Goal: Task Accomplishment & Management: Manage account settings

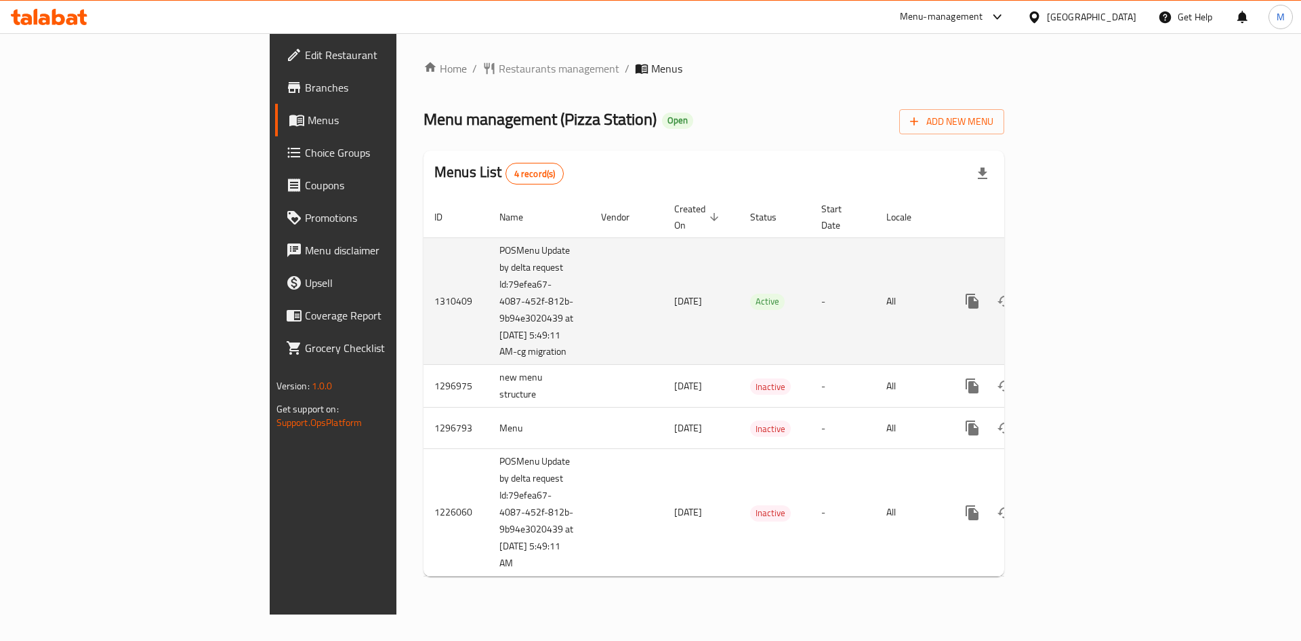
click at [1076, 295] on icon "enhanced table" at bounding box center [1070, 301] width 12 height 12
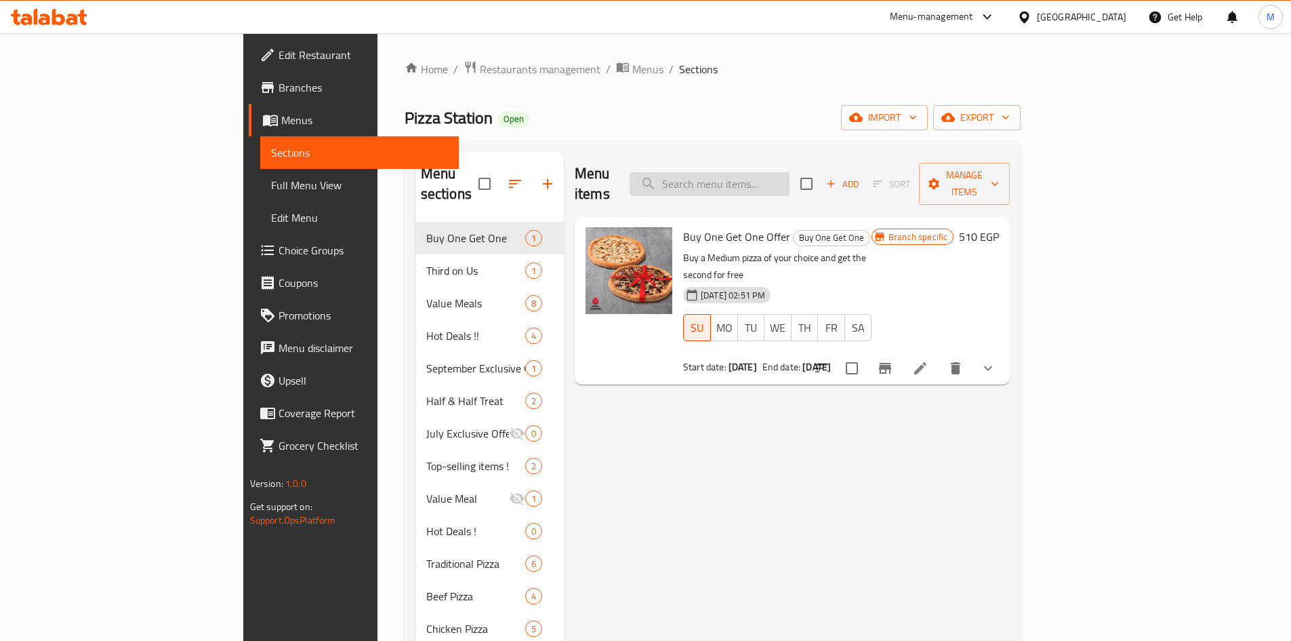
click at [790, 172] on input "search" at bounding box center [710, 184] width 160 height 24
click at [683, 110] on div "Pizza Station Open import export" at bounding box center [713, 117] width 617 height 25
click at [790, 172] on input "search" at bounding box center [710, 184] width 160 height 24
click at [836, 97] on div "Home / Restaurants management / Menus / Sections Pizza Station Open import expo…" at bounding box center [713, 555] width 617 height 991
click at [802, 188] on div "Menu items Add Sort Manage items" at bounding box center [792, 184] width 435 height 64
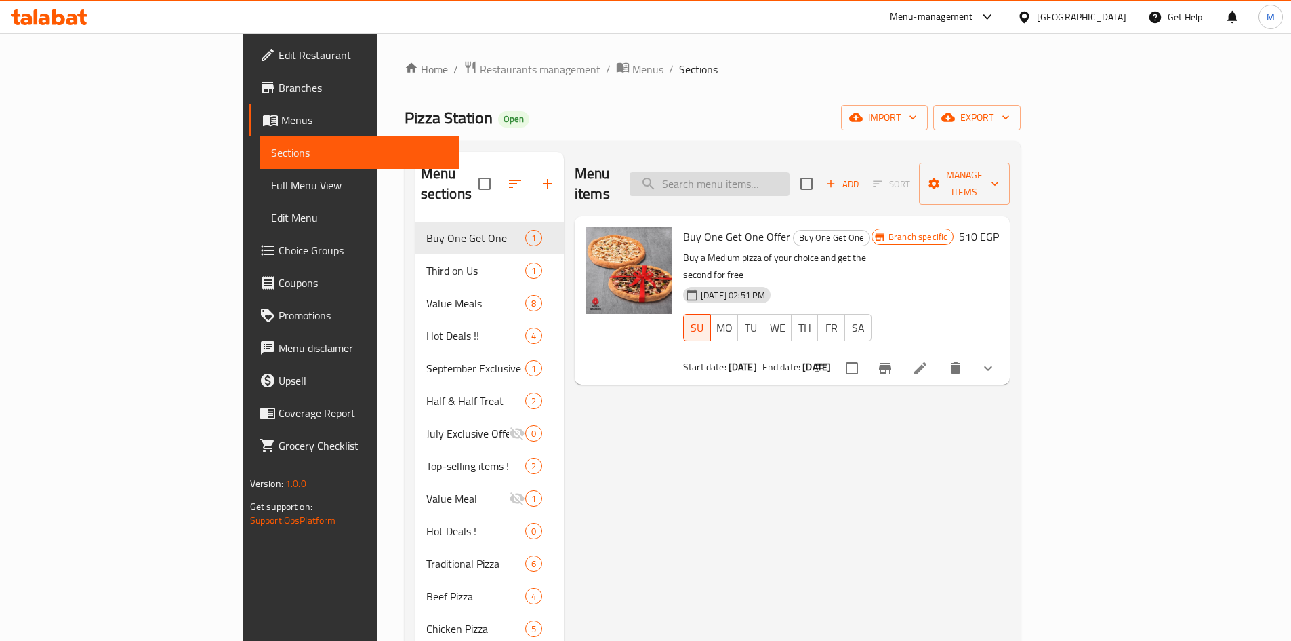
click at [790, 178] on input "search" at bounding box center [710, 184] width 160 height 24
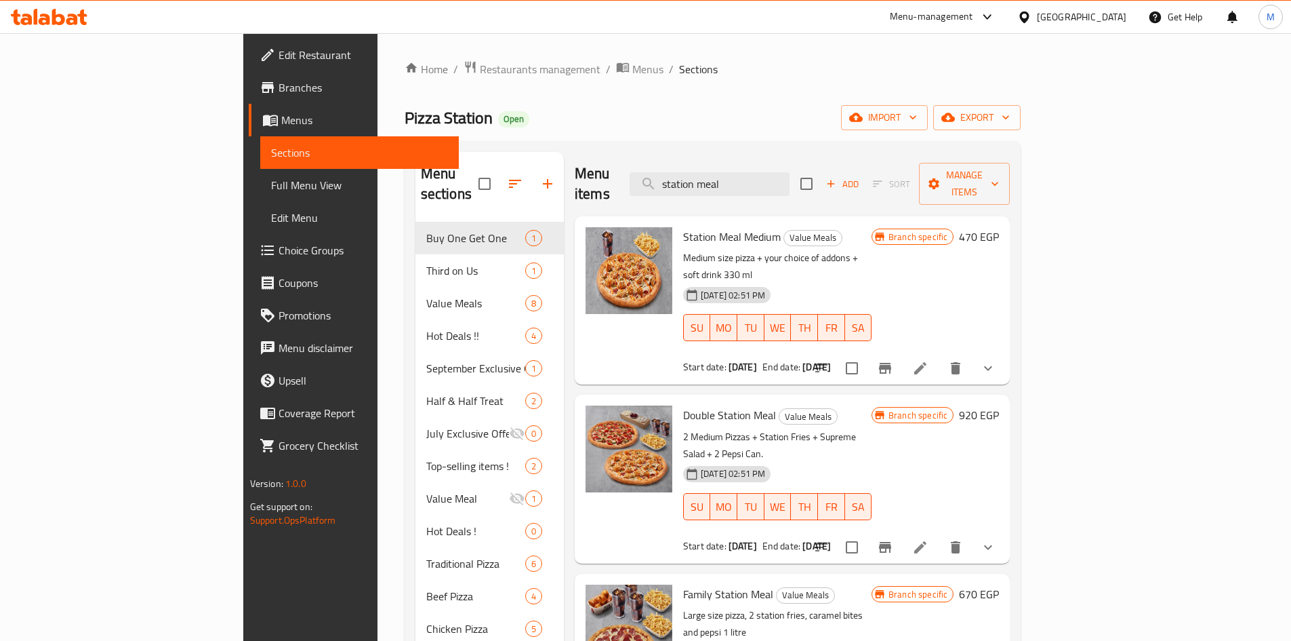
type input "station meal"
click at [702, 216] on div "Station Meal Medium Value Meals Medium size pizza + your choice of addons + sof…" at bounding box center [792, 300] width 435 height 168
click at [699, 226] on span "Station Meal Medium" at bounding box center [732, 236] width 98 height 20
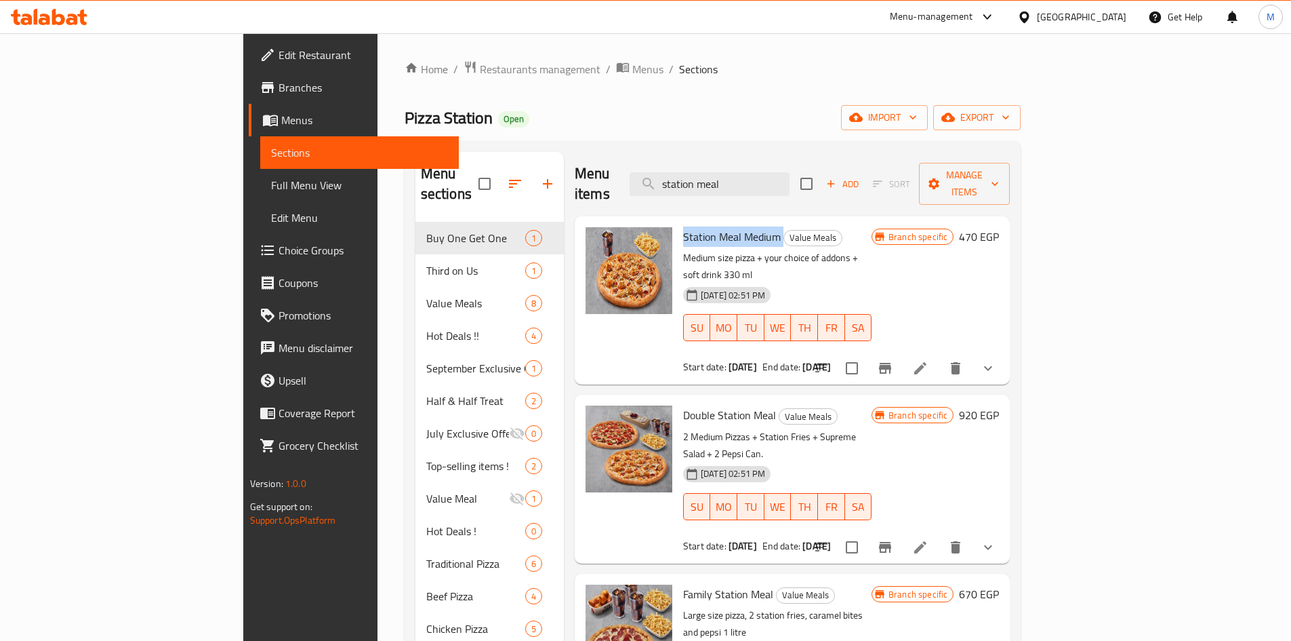
copy h6 "Station Meal Medium"
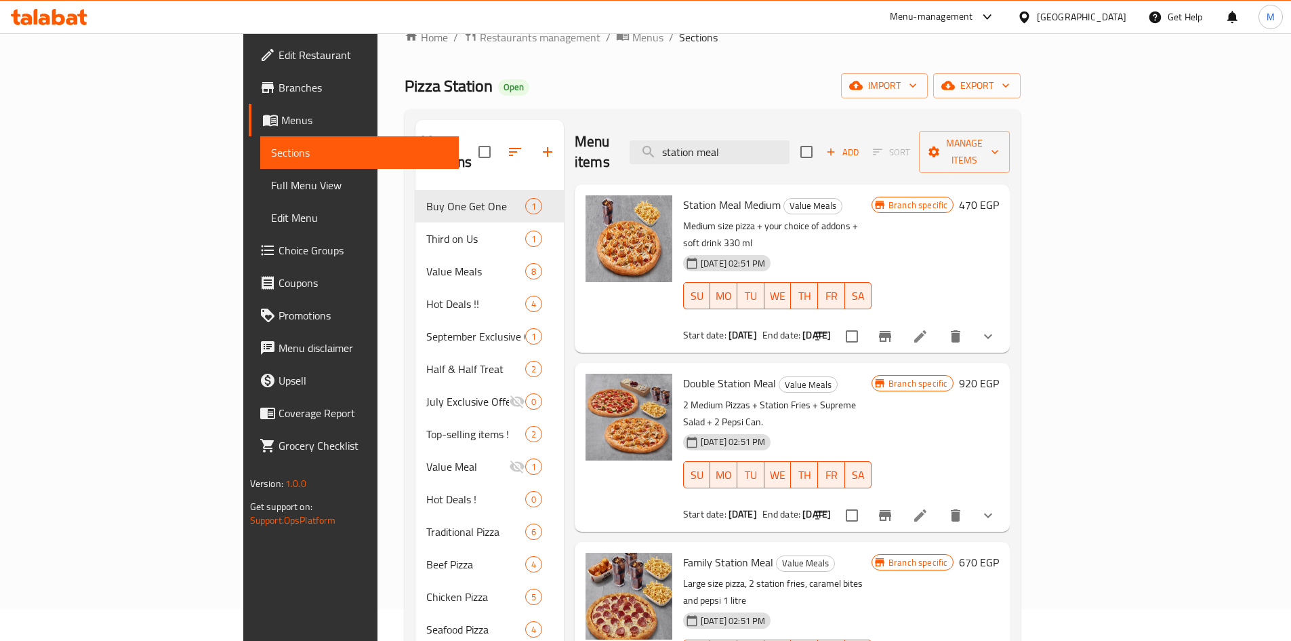
scroll to position [11, 0]
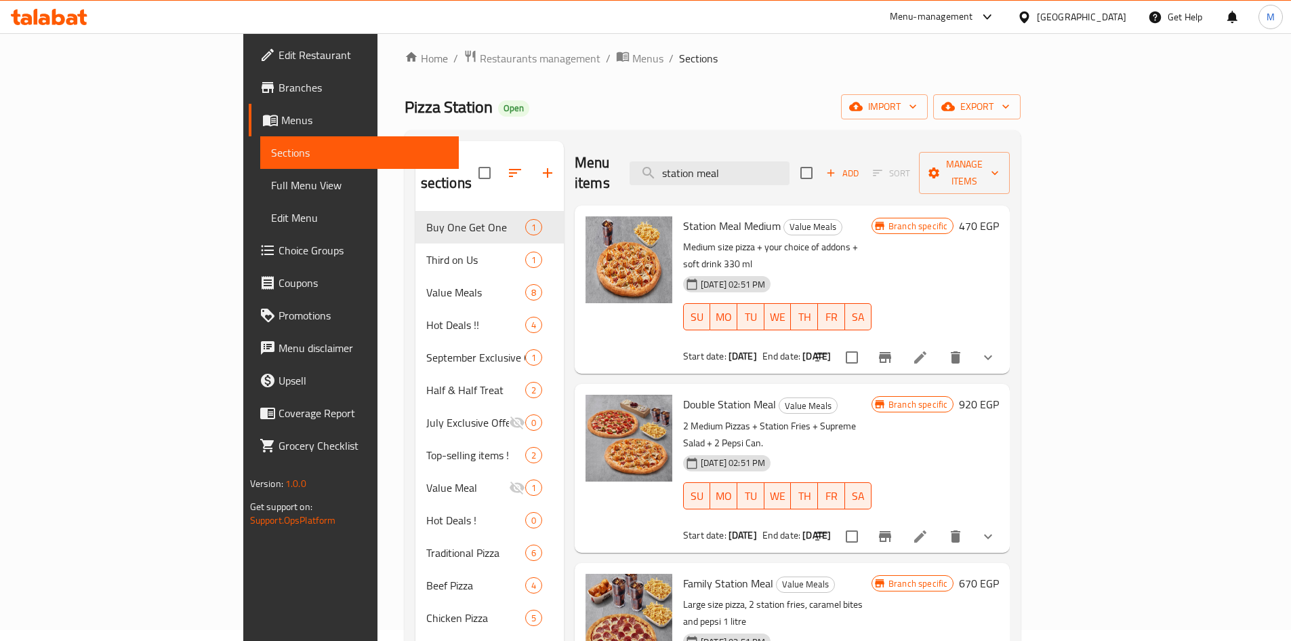
drag, startPoint x: 766, startPoint y: 319, endPoint x: 864, endPoint y: 322, distance: 98.3
click at [864, 349] on div "Start date: [DATE] End date: [DATE]" at bounding box center [777, 356] width 188 height 14
drag, startPoint x: 769, startPoint y: 319, endPoint x: 842, endPoint y: 324, distance: 73.4
click at [842, 349] on div "Start date: [DATE] End date: [DATE]" at bounding box center [777, 356] width 188 height 14
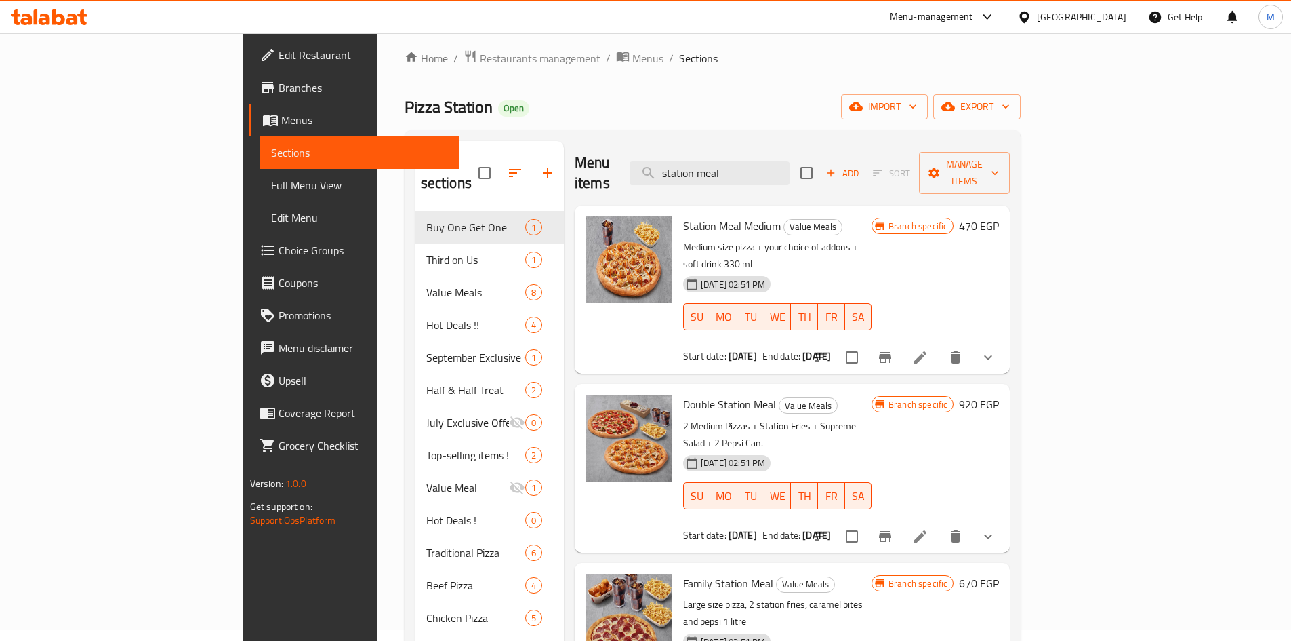
click at [842, 349] on div "Start date: [DATE] End date: [DATE]" at bounding box center [777, 356] width 188 height 14
drag, startPoint x: 852, startPoint y: 312, endPoint x: 656, endPoint y: 320, distance: 196.0
click at [683, 349] on div "Start date: [DATE] End date: [DATE]" at bounding box center [777, 356] width 188 height 14
click at [825, 326] on div "Station Meal Medium Value Meals Medium size pizza + your choice of addons + sof…" at bounding box center [777, 289] width 199 height 157
drag, startPoint x: 825, startPoint y: 326, endPoint x: 669, endPoint y: 323, distance: 155.9
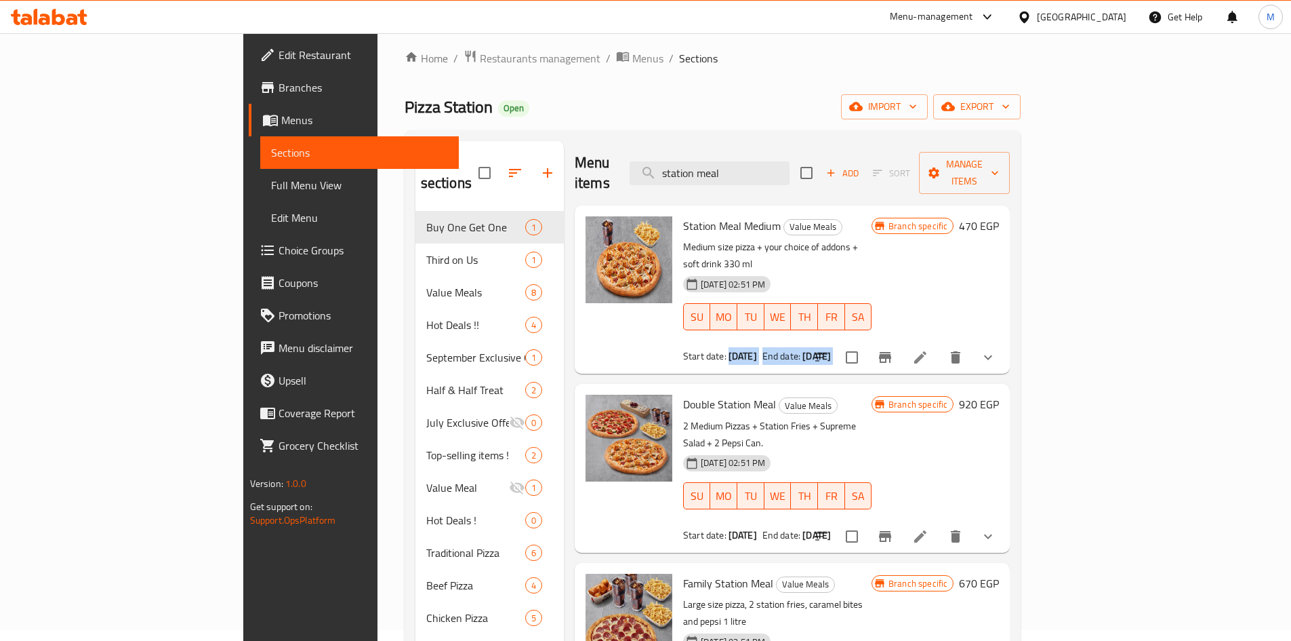
click at [678, 323] on div "Station Meal Medium Value Meals Medium size pizza + your choice of addons + sof…" at bounding box center [777, 289] width 199 height 157
click at [729, 347] on b "[DATE]" at bounding box center [743, 356] width 28 height 18
drag, startPoint x: 669, startPoint y: 323, endPoint x: 828, endPoint y: 322, distance: 159.3
click at [828, 349] on div "Start date: [DATE] End date: [DATE]" at bounding box center [777, 356] width 188 height 14
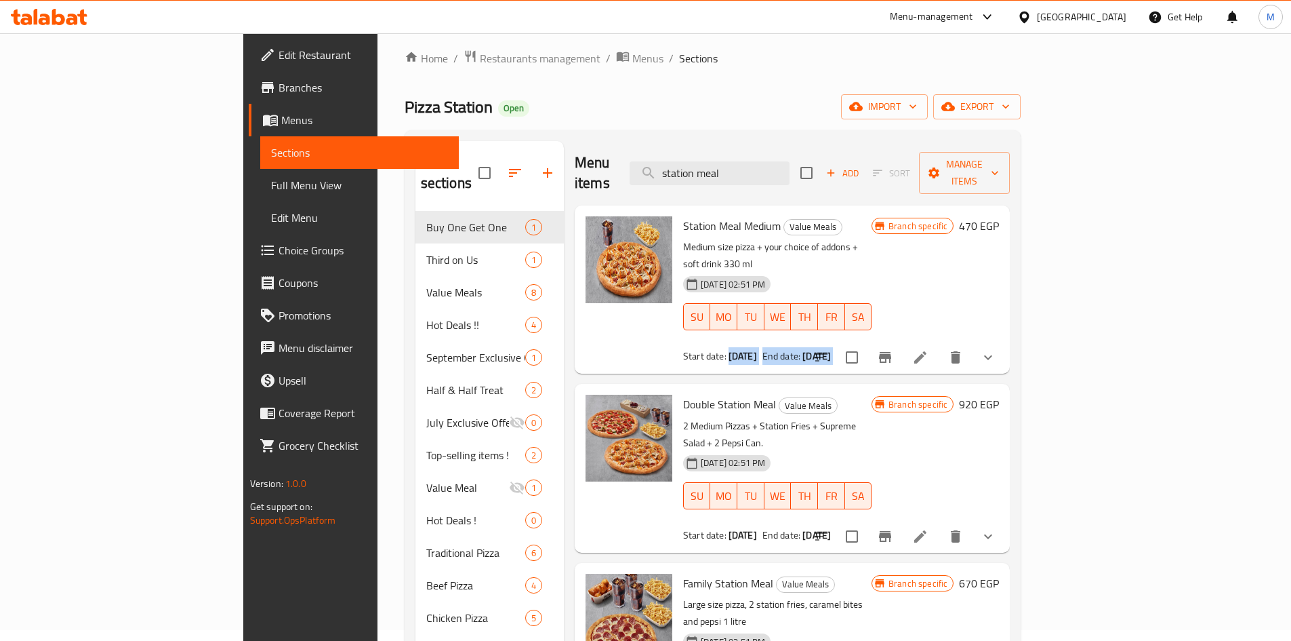
drag, startPoint x: 828, startPoint y: 322, endPoint x: 672, endPoint y: 318, distance: 156.6
click at [683, 349] on div "Start date: [DATE] End date: [DATE]" at bounding box center [777, 356] width 188 height 14
click at [853, 349] on div "Start date: [DATE] End date: [DATE]" at bounding box center [777, 356] width 188 height 14
drag, startPoint x: 853, startPoint y: 324, endPoint x: 672, endPoint y: 325, distance: 181.7
click at [683, 349] on div "Start date: [DATE] End date: [DATE]" at bounding box center [777, 356] width 188 height 14
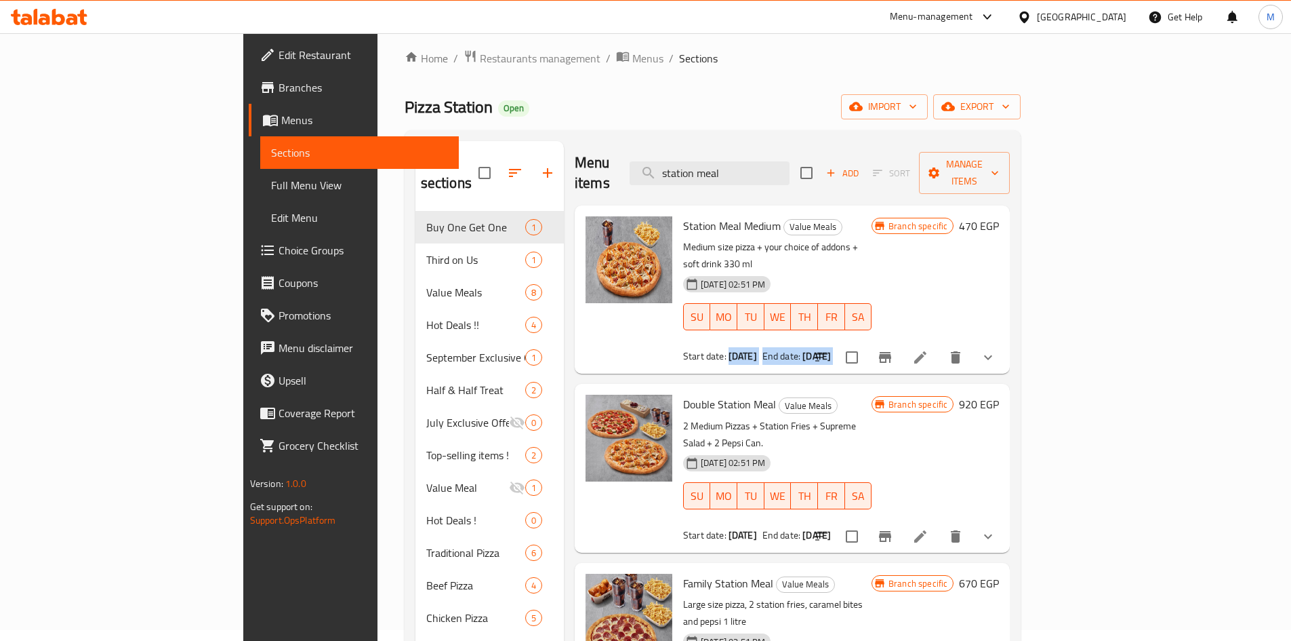
click at [729, 347] on b "[DATE]" at bounding box center [743, 356] width 28 height 18
drag, startPoint x: 672, startPoint y: 325, endPoint x: 862, endPoint y: 326, distance: 189.8
click at [862, 326] on div "Station Meal Medium Value Meals Medium size pizza + your choice of addons + sof…" at bounding box center [777, 289] width 199 height 157
drag, startPoint x: 765, startPoint y: 320, endPoint x: 824, endPoint y: 319, distance: 59.0
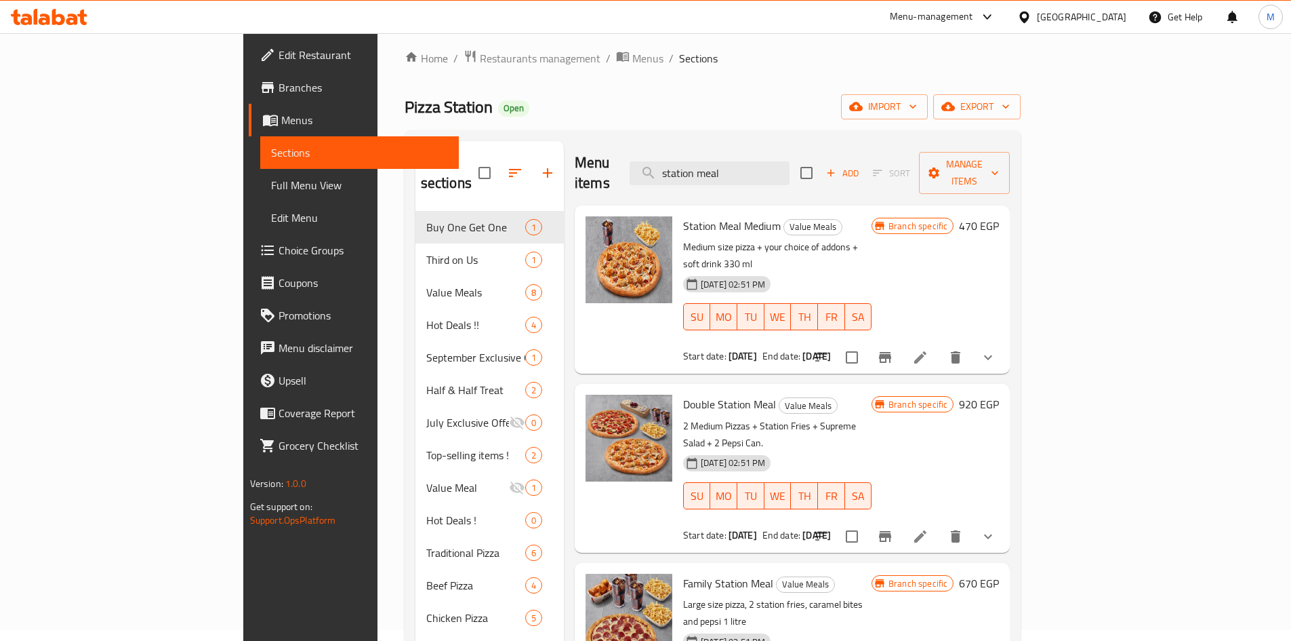
click at [824, 349] on div "Start date: [DATE] End date: [DATE]" at bounding box center [777, 356] width 188 height 14
drag, startPoint x: 824, startPoint y: 319, endPoint x: 668, endPoint y: 321, distance: 155.2
click at [683, 349] on div "Start date: [DATE] End date: [DATE]" at bounding box center [777, 356] width 188 height 14
click at [729, 347] on b "[DATE]" at bounding box center [743, 356] width 28 height 18
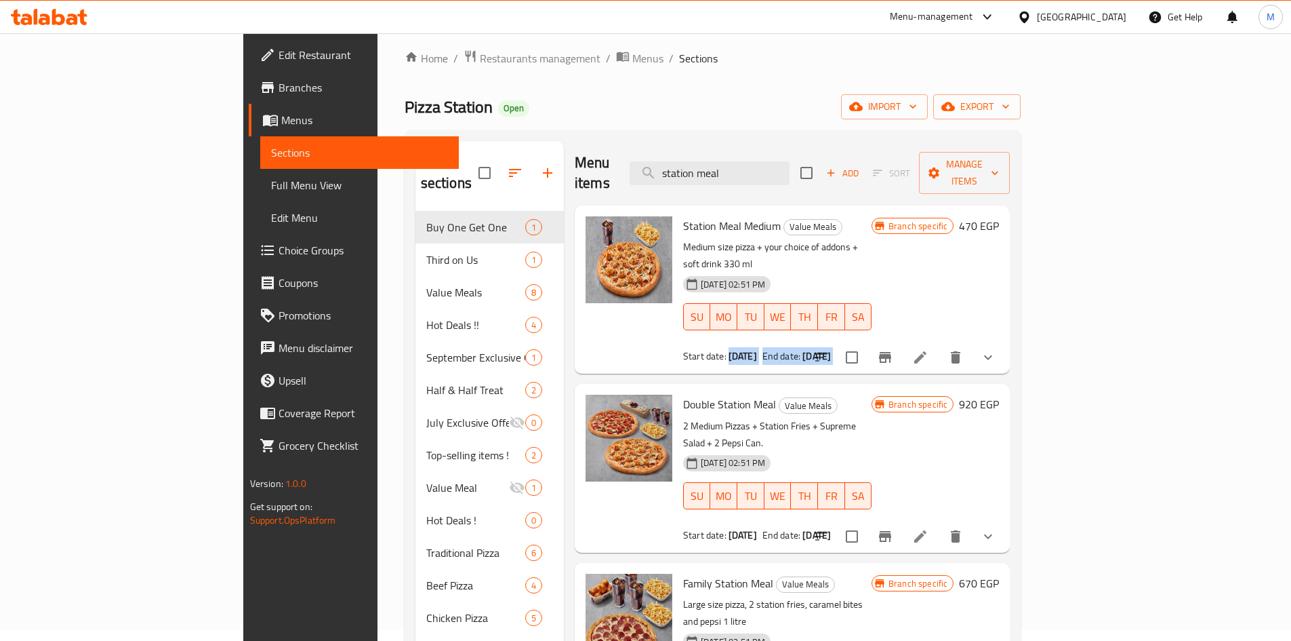
drag, startPoint x: 668, startPoint y: 321, endPoint x: 889, endPoint y: 328, distance: 221.1
click at [877, 328] on div "Station Meal Medium Value Meals Medium size pizza + your choice of addons + sof…" at bounding box center [777, 289] width 199 height 157
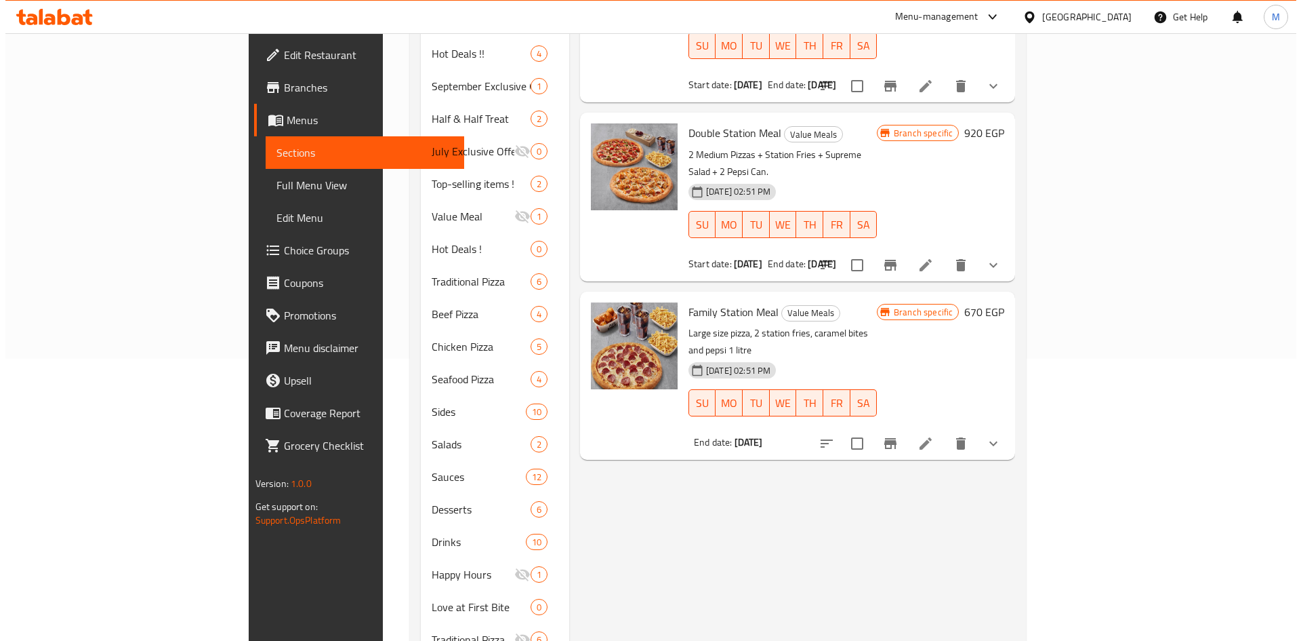
scroll to position [0, 0]
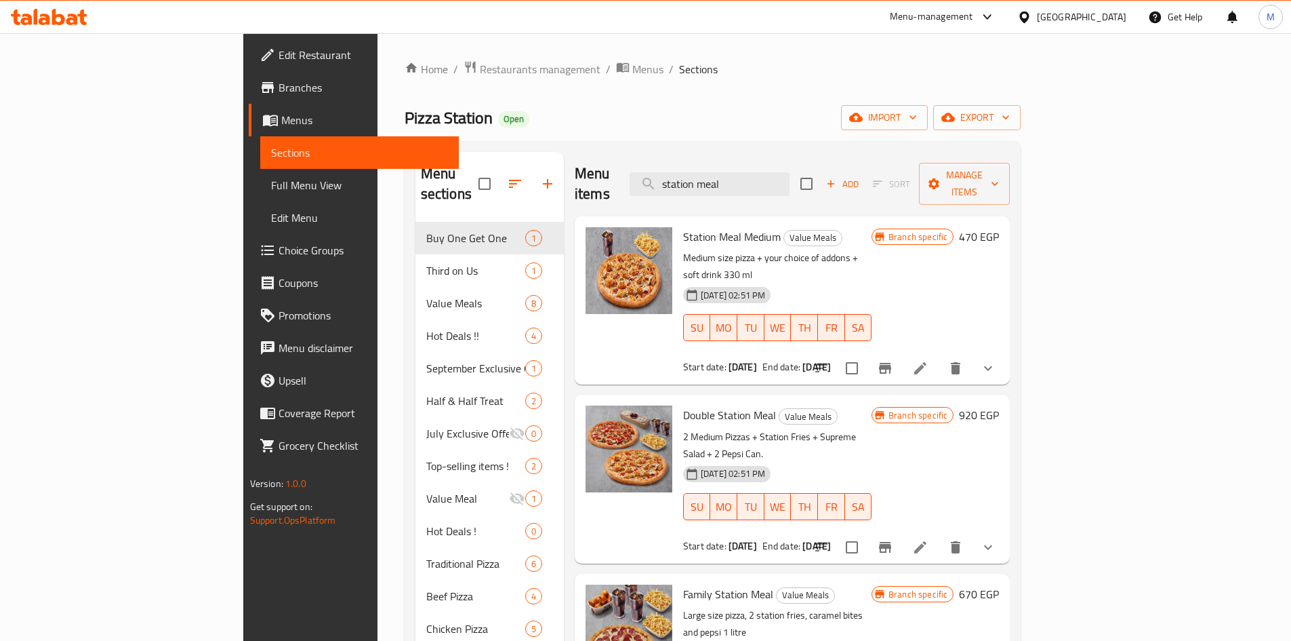
drag, startPoint x: 847, startPoint y: 328, endPoint x: 626, endPoint y: 339, distance: 220.6
click at [678, 339] on div "Station Meal Medium Value Meals Medium size pizza + your choice of addons + sof…" at bounding box center [777, 300] width 199 height 157
drag, startPoint x: 625, startPoint y: 329, endPoint x: 910, endPoint y: 332, distance: 284.7
click at [872, 360] on div "Start date: [DATE] End date: [DATE]" at bounding box center [777, 367] width 188 height 14
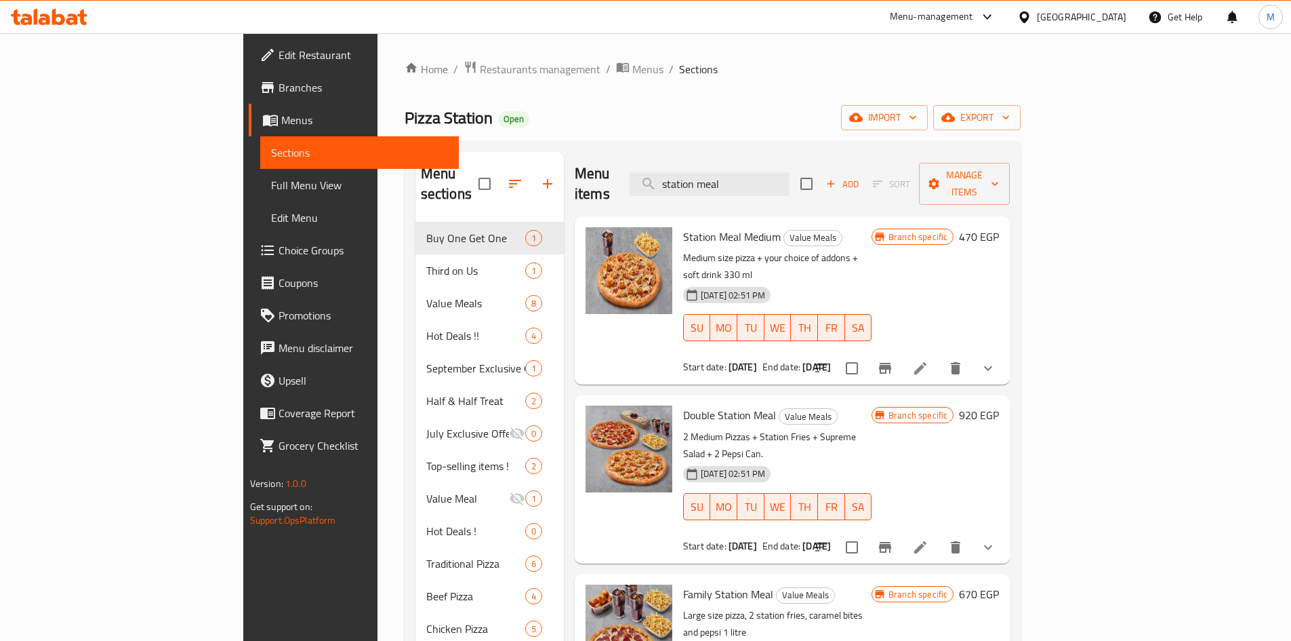
click at [872, 360] on div "Start date: [DATE] End date: [DATE]" at bounding box center [777, 367] width 188 height 14
drag, startPoint x: 767, startPoint y: 331, endPoint x: 878, endPoint y: 342, distance: 111.7
click at [877, 342] on div "Station Meal Medium Value Meals Medium size pizza + your choice of addons + sof…" at bounding box center [777, 300] width 199 height 157
